Goal: Navigation & Orientation: Find specific page/section

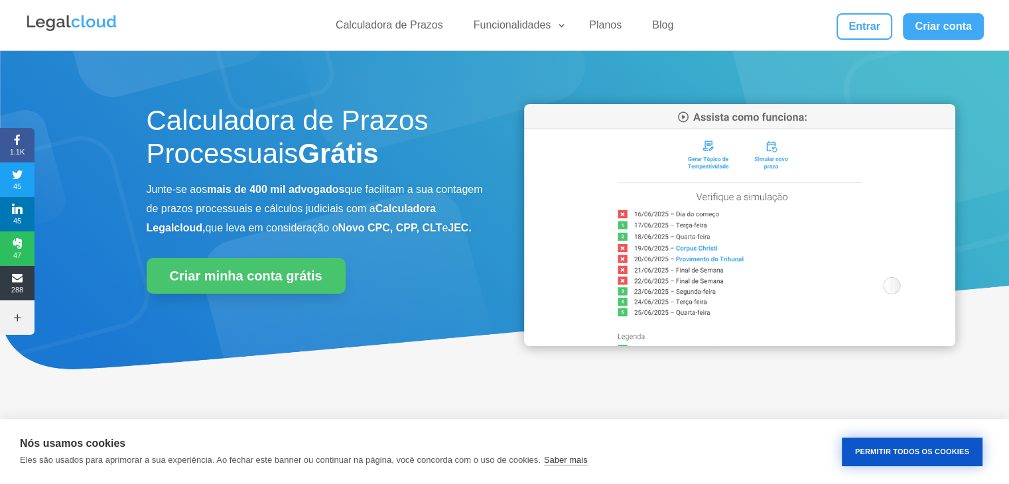
click at [896, 459] on button "Permitir Todos os Cookies" at bounding box center [911, 452] width 141 height 29
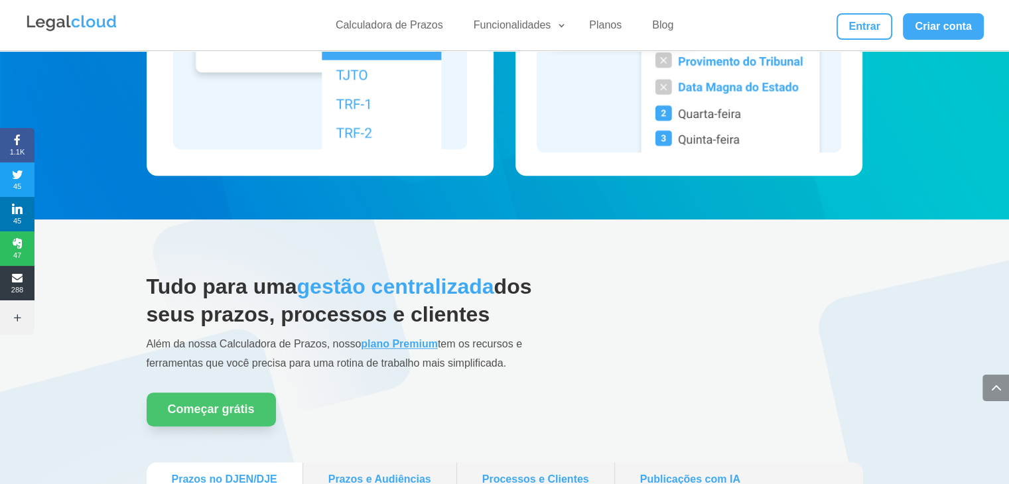
scroll to position [875, 0]
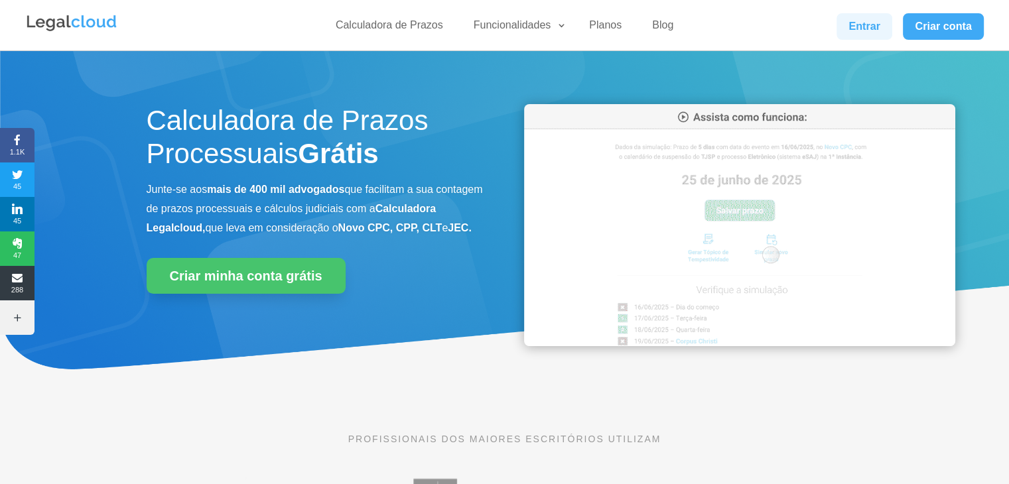
click at [865, 25] on link "Entrar" at bounding box center [864, 26] width 56 height 27
